Goal: Find specific page/section

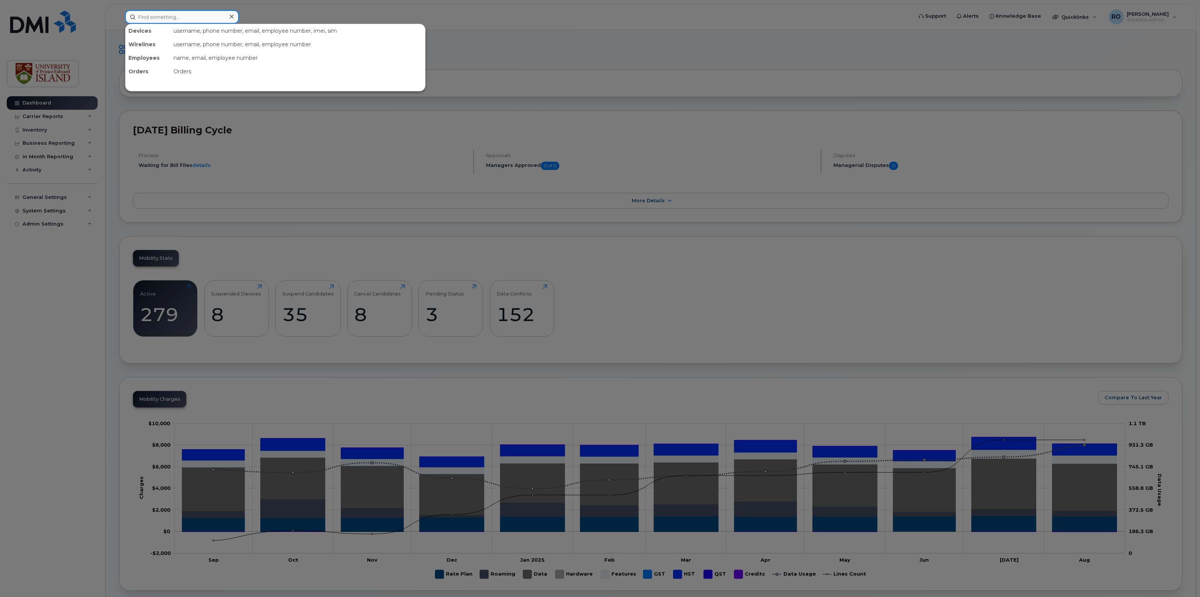
click at [182, 18] on input at bounding box center [182, 17] width 114 height 14
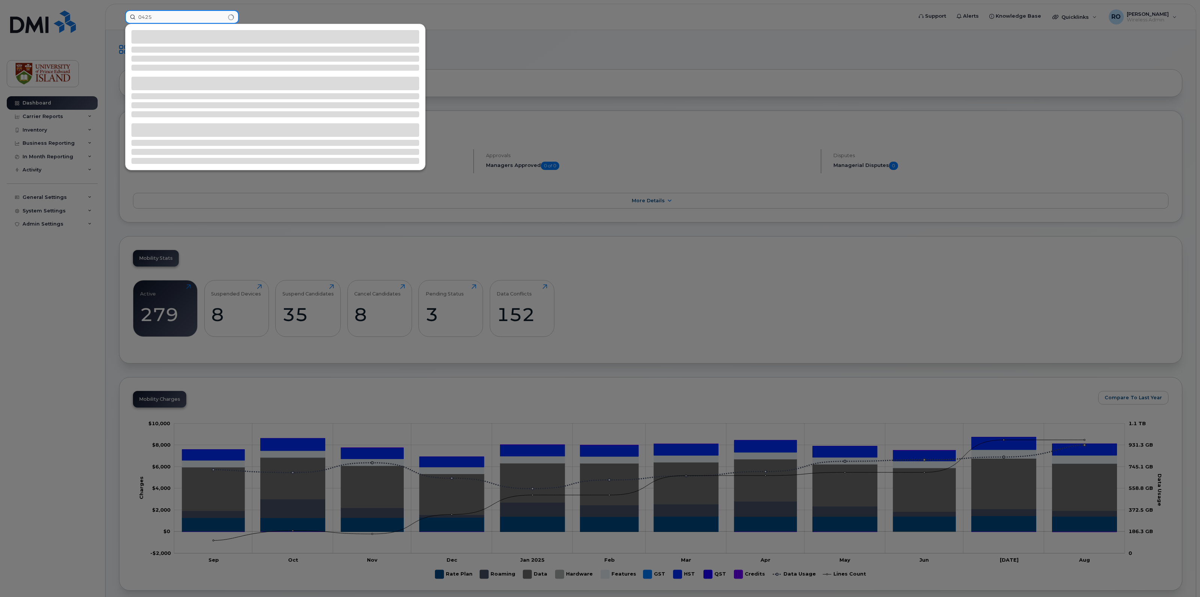
type input "0425"
click at [524, 151] on div at bounding box center [600, 298] width 1200 height 597
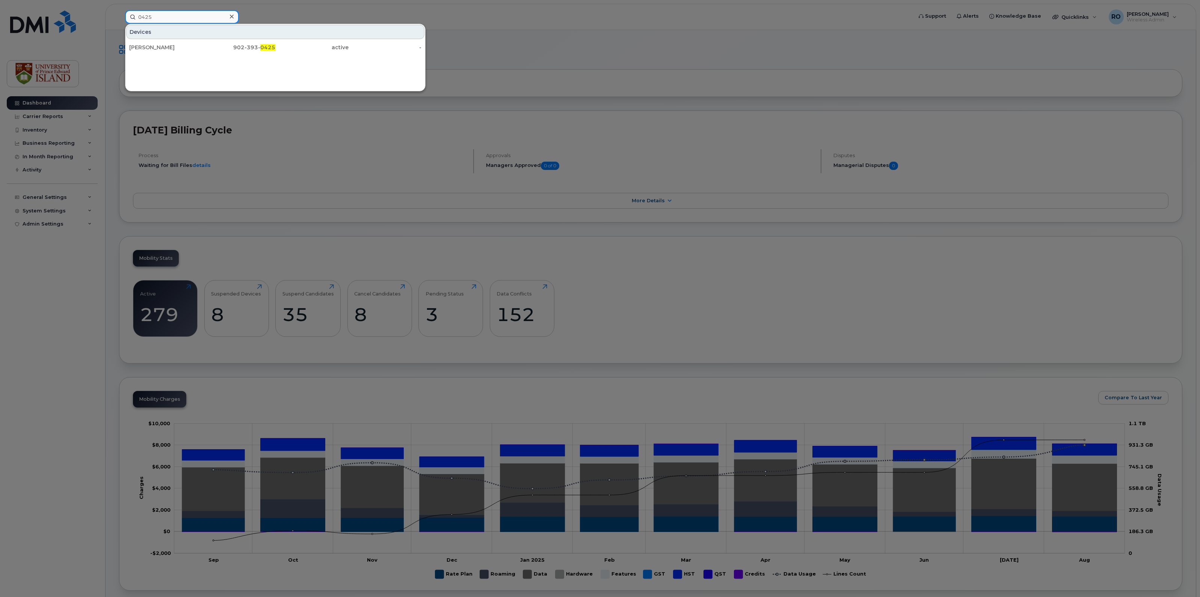
click at [172, 15] on input "0425" at bounding box center [182, 17] width 114 height 14
click at [150, 46] on div "[PERSON_NAME]" at bounding box center [165, 48] width 73 height 8
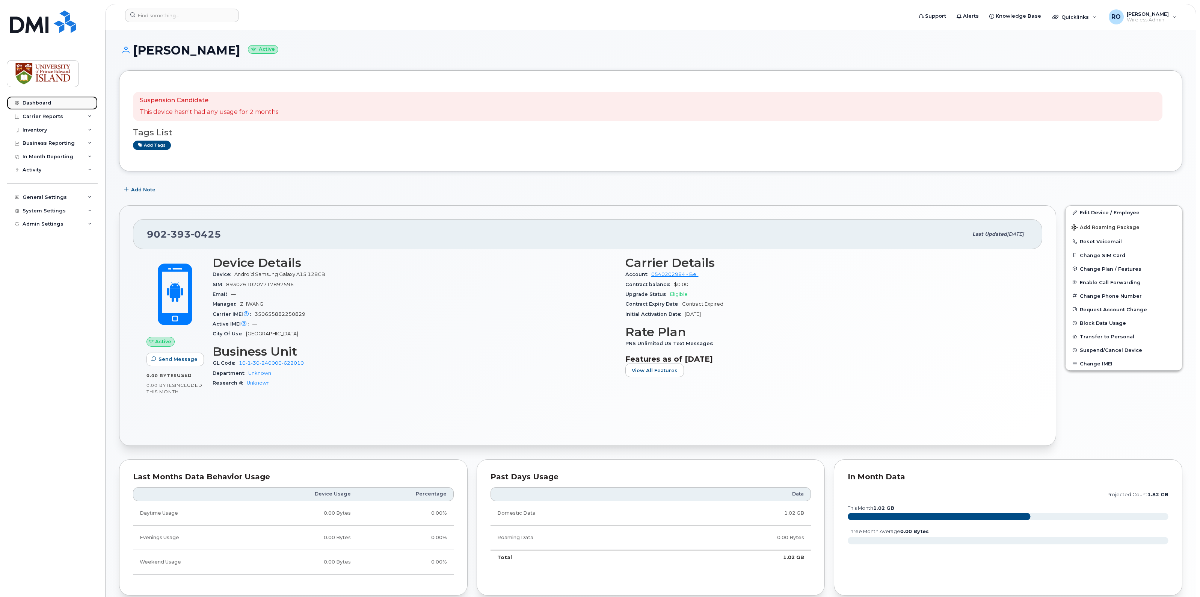
click at [34, 103] on div "Dashboard" at bounding box center [37, 103] width 29 height 6
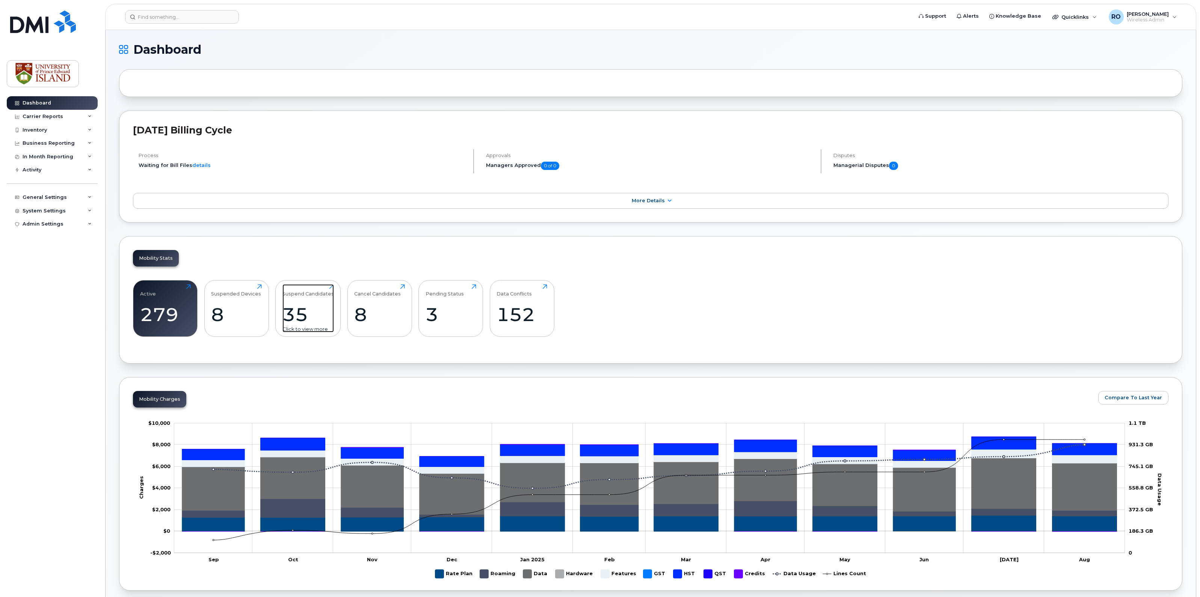
click at [292, 317] on div "35" at bounding box center [308, 314] width 51 height 22
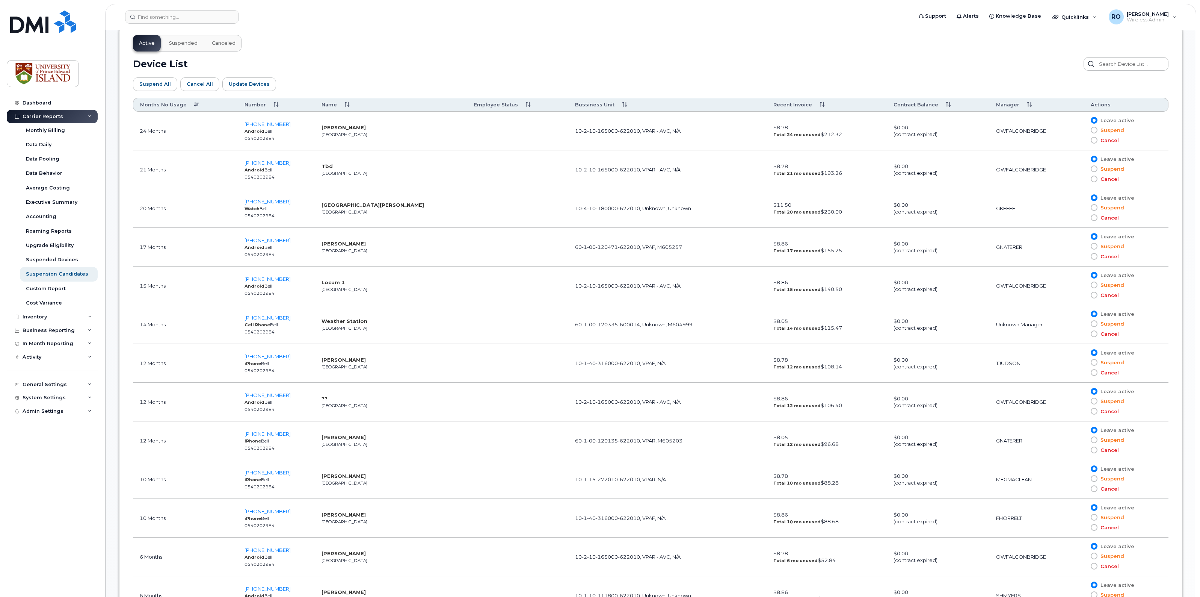
scroll to position [423, 0]
